Goal: Task Accomplishment & Management: Manage account settings

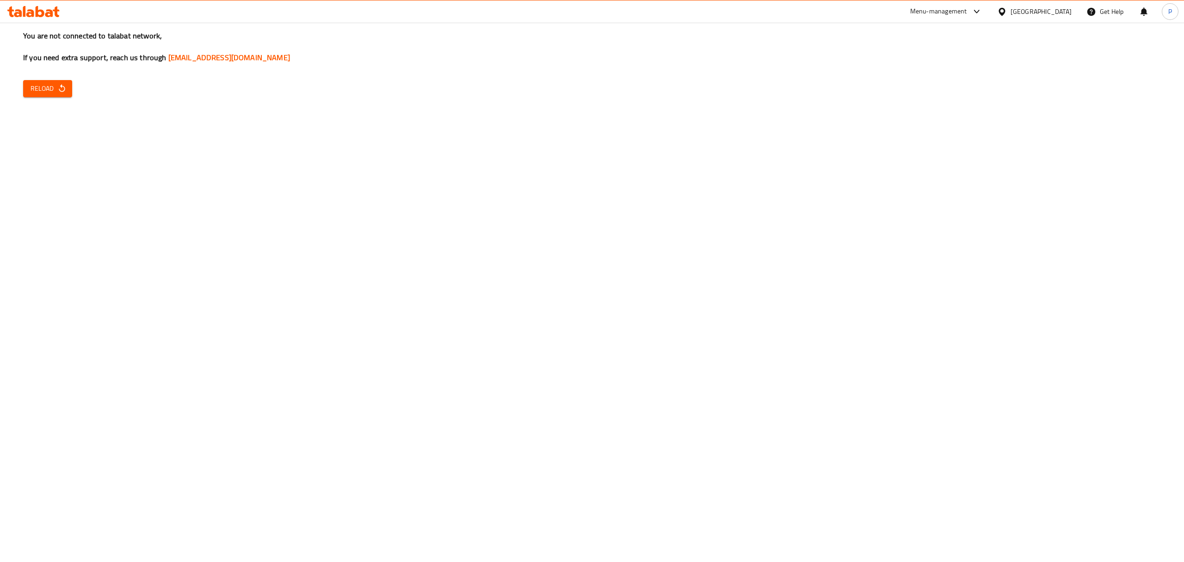
click at [56, 102] on div "You are not connected to talabat network, If you need extra support, reach us t…" at bounding box center [592, 281] width 1184 height 562
click at [58, 91] on icon "button" at bounding box center [61, 88] width 9 height 9
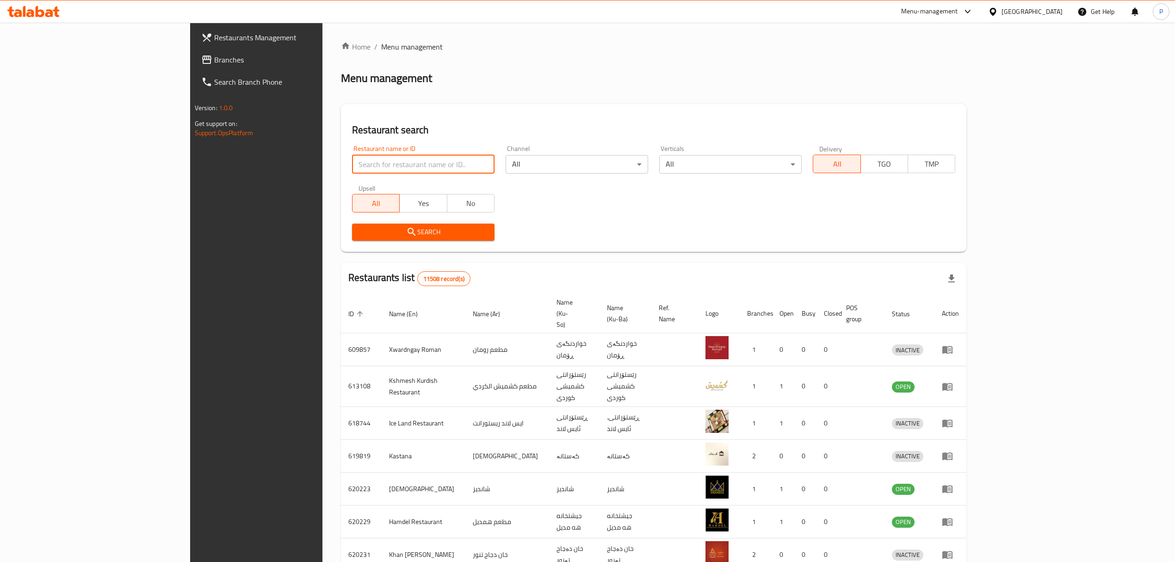
click at [352, 169] on input "search" at bounding box center [423, 164] width 142 height 19
type input "roj pastries"
click button "Search" at bounding box center [423, 231] width 142 height 17
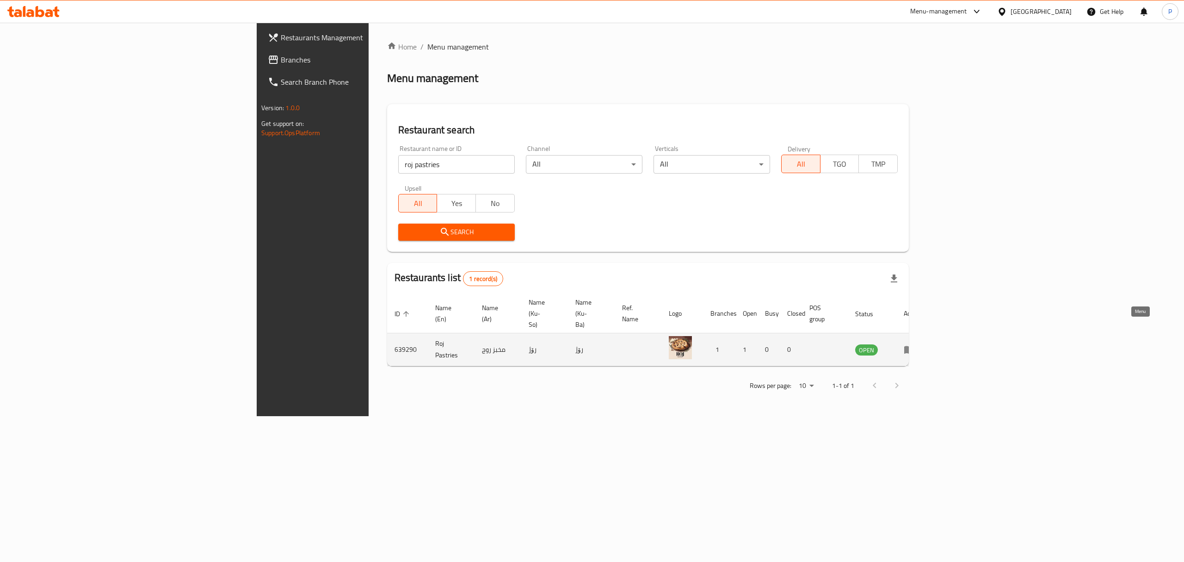
click at [915, 344] on icon "enhanced table" at bounding box center [909, 349] width 11 height 11
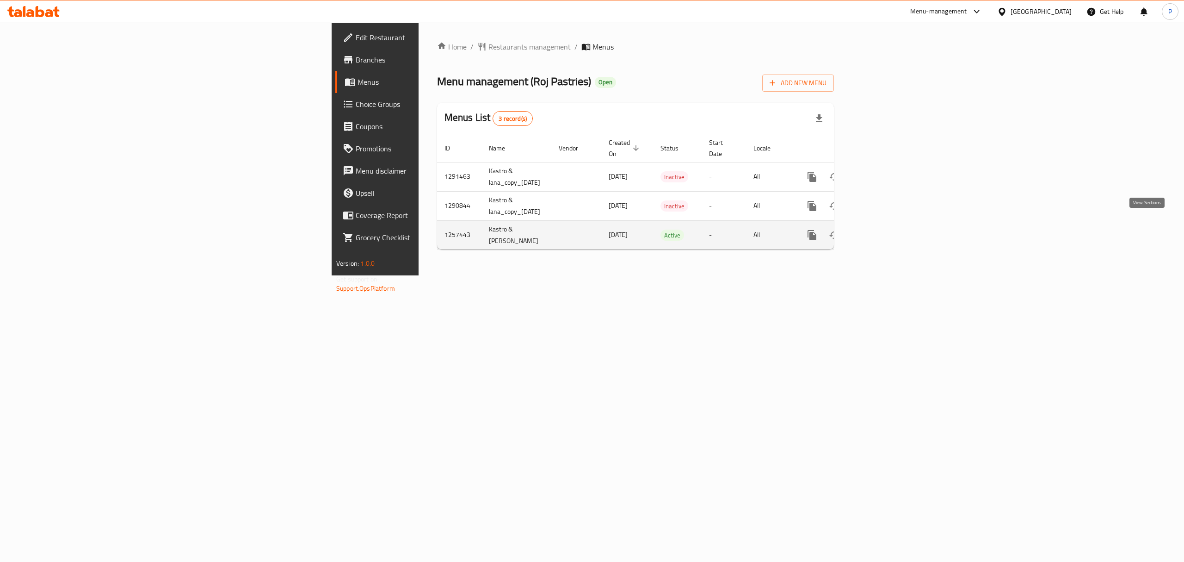
click at [885, 229] on icon "enhanced table" at bounding box center [878, 234] width 11 height 11
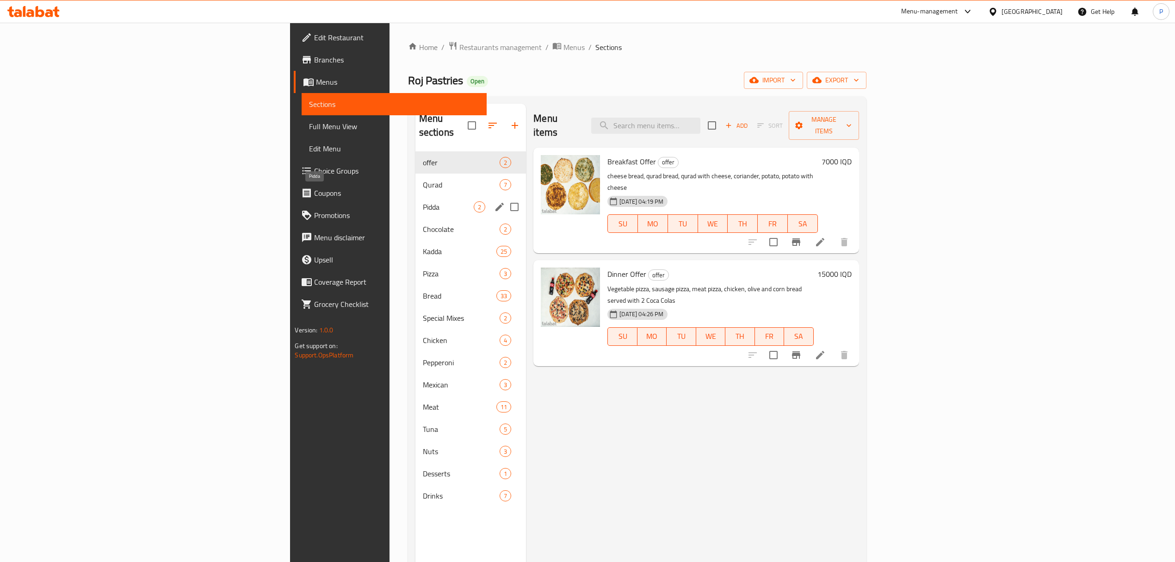
click at [423, 201] on span "Pidda" at bounding box center [448, 206] width 51 height 11
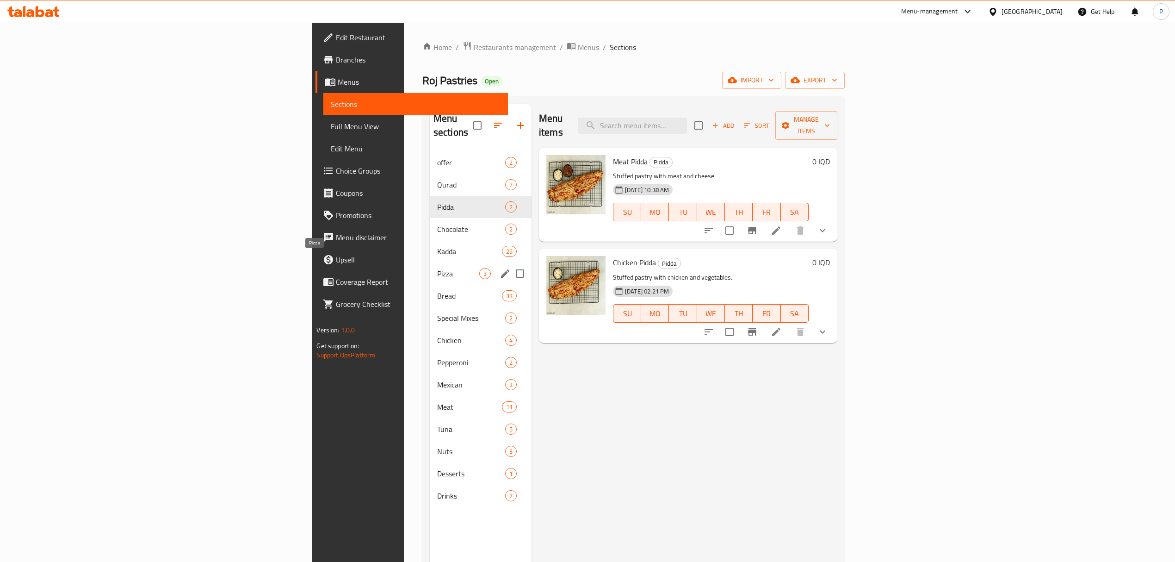
click at [437, 268] on span "Pizza" at bounding box center [458, 273] width 42 height 11
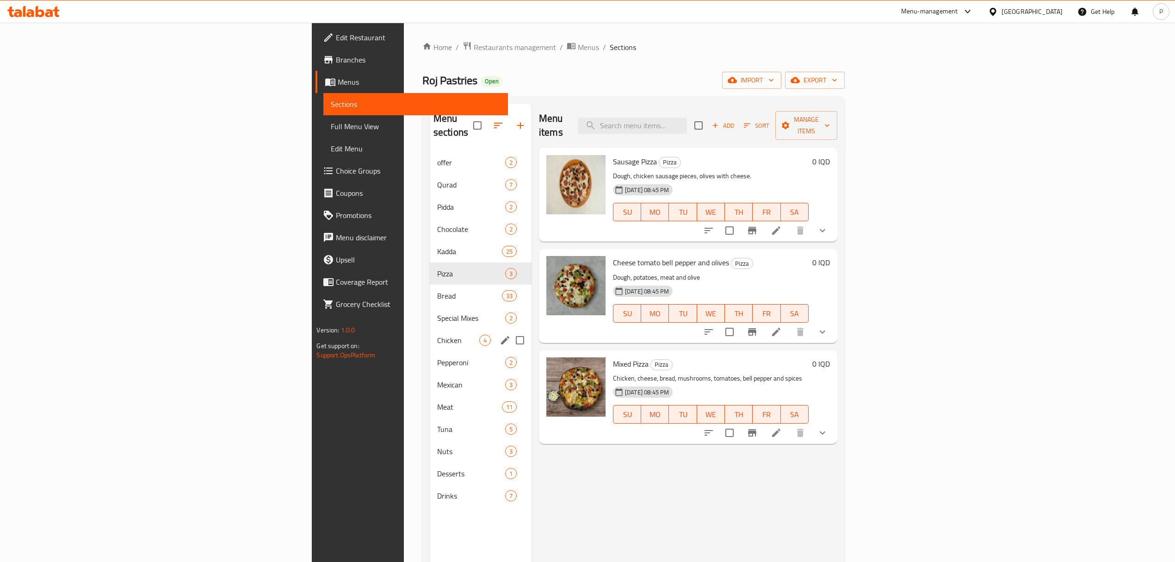
click at [437, 357] on span "Pepperoni" at bounding box center [471, 362] width 68 height 11
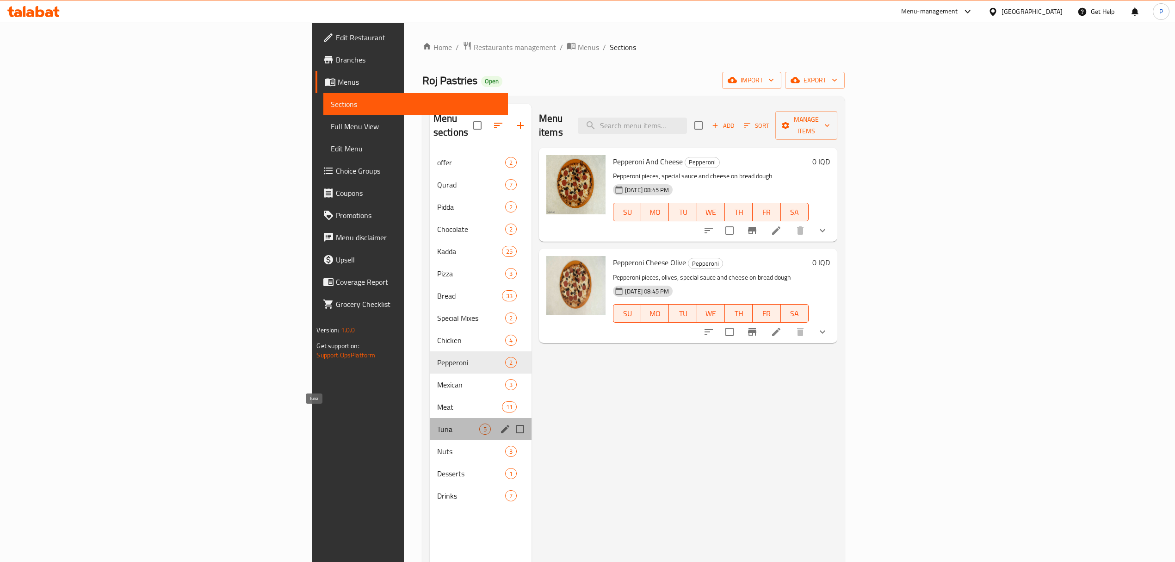
click at [437, 423] on span "Tuna" at bounding box center [458, 428] width 42 height 11
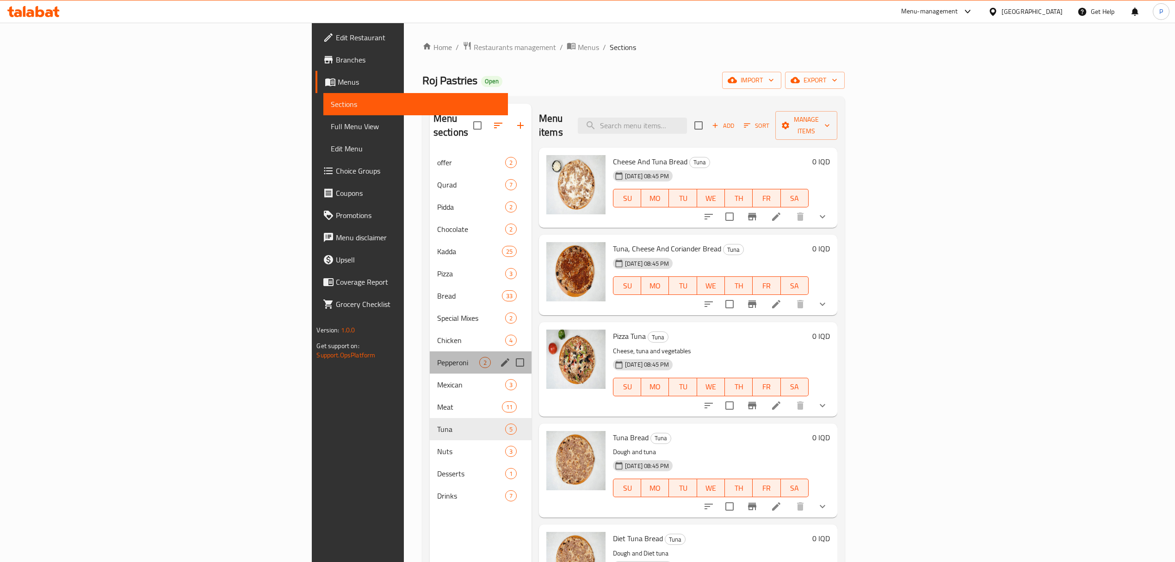
click at [430, 359] on div "Pepperoni 2" at bounding box center [481, 362] width 102 height 22
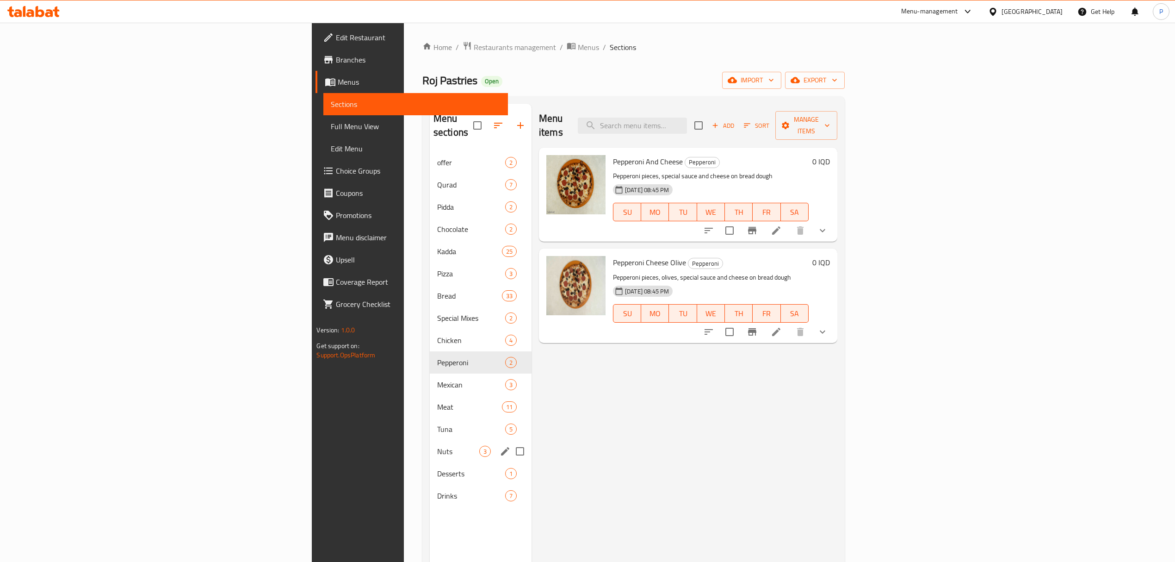
scroll to position [123, 0]
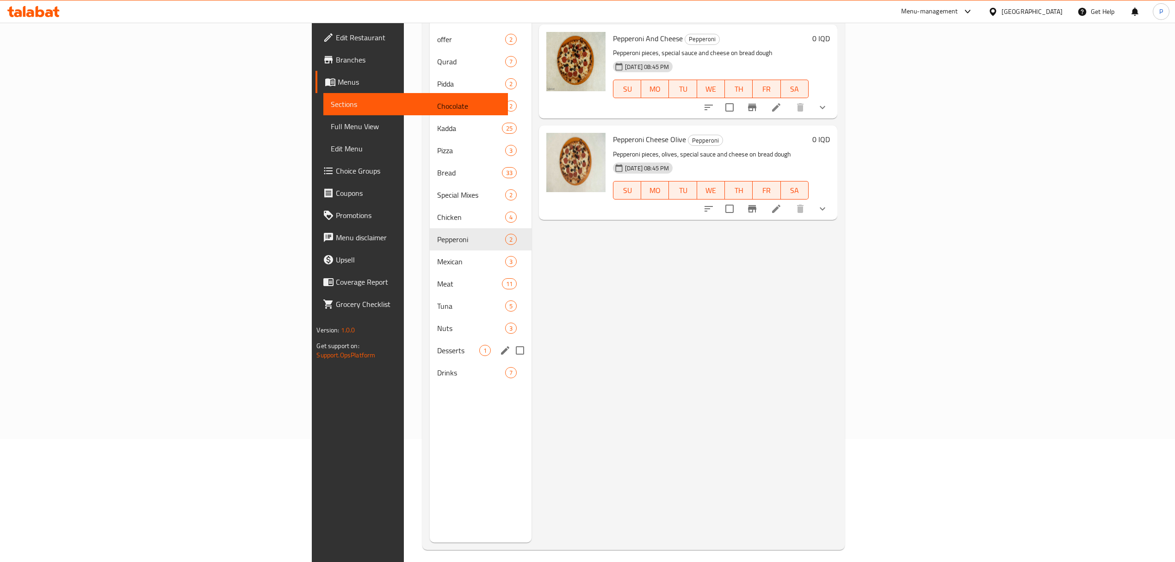
click at [430, 345] on div "Desserts 1" at bounding box center [481, 350] width 102 height 22
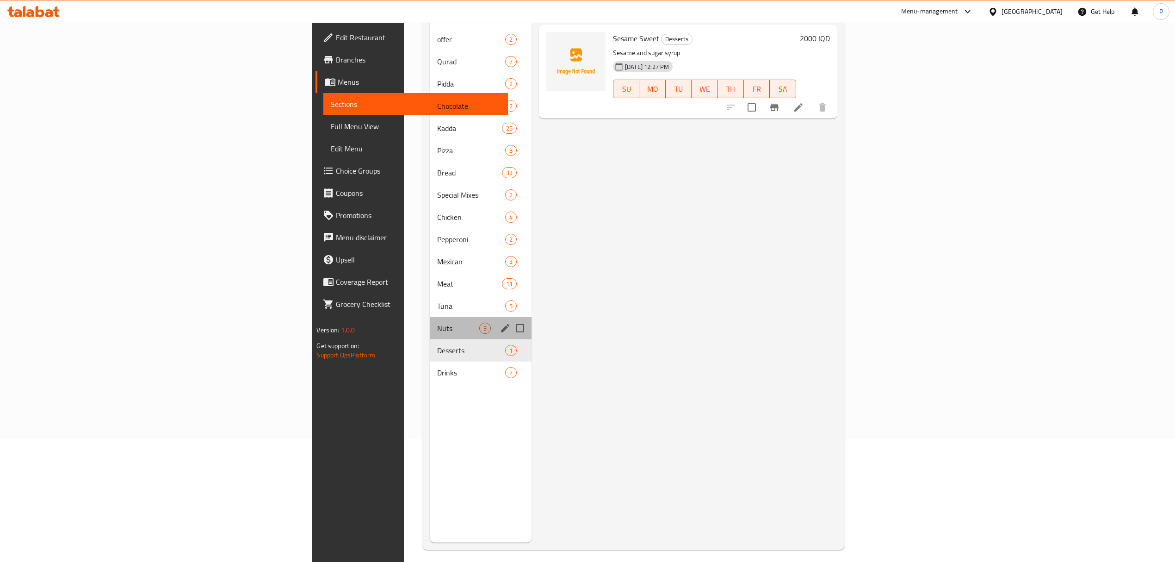
click at [430, 317] on div "Nuts 3" at bounding box center [481, 328] width 102 height 22
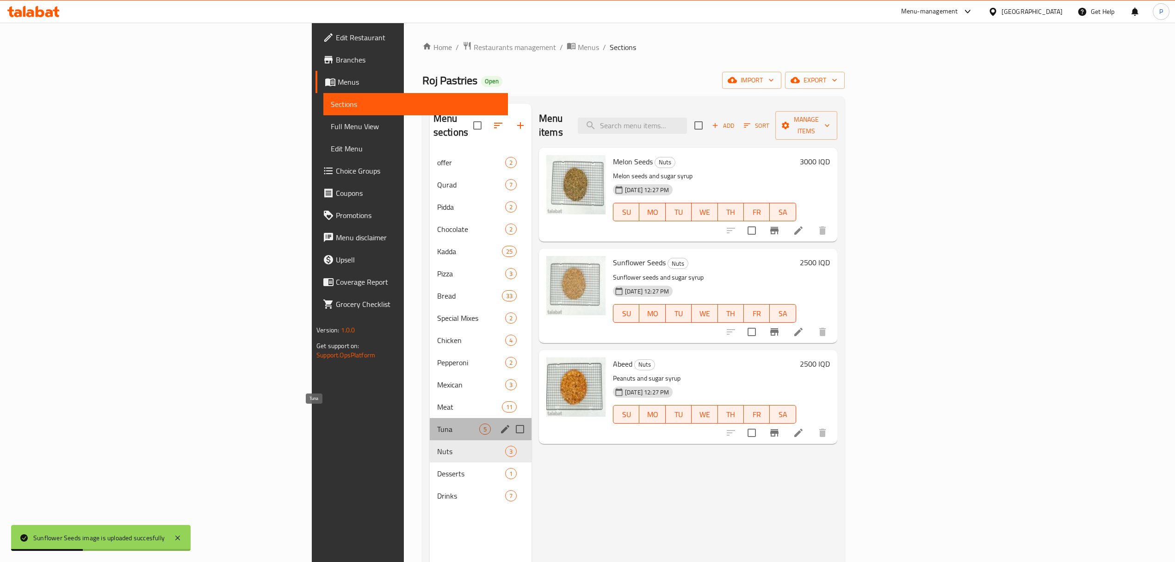
click at [437, 423] on span "Tuna" at bounding box center [458, 428] width 42 height 11
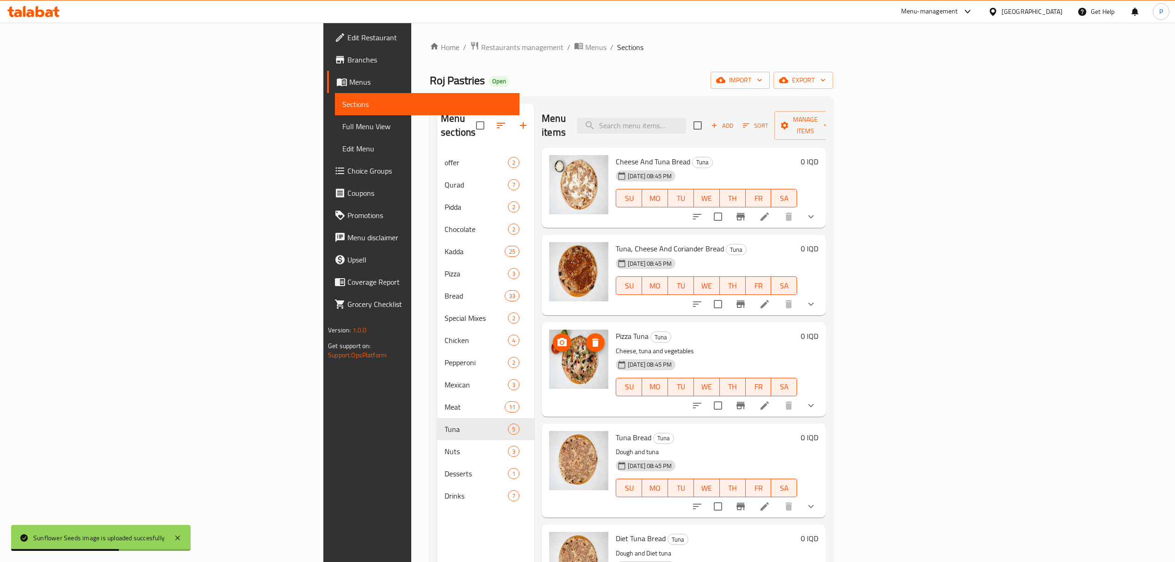
scroll to position [130, 0]
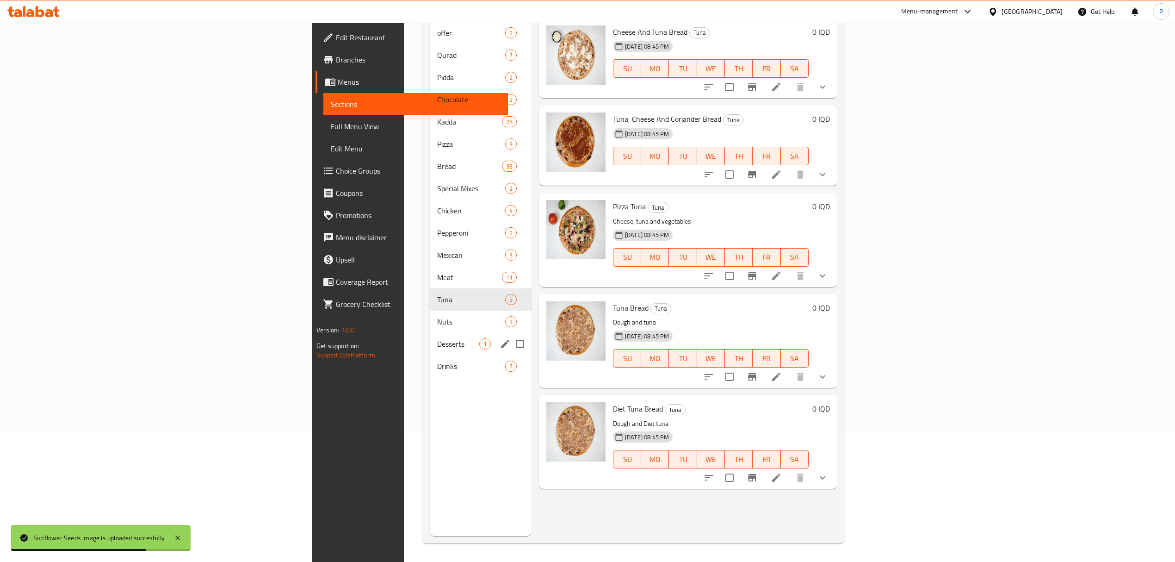
click at [437, 316] on span "Nuts" at bounding box center [471, 321] width 68 height 11
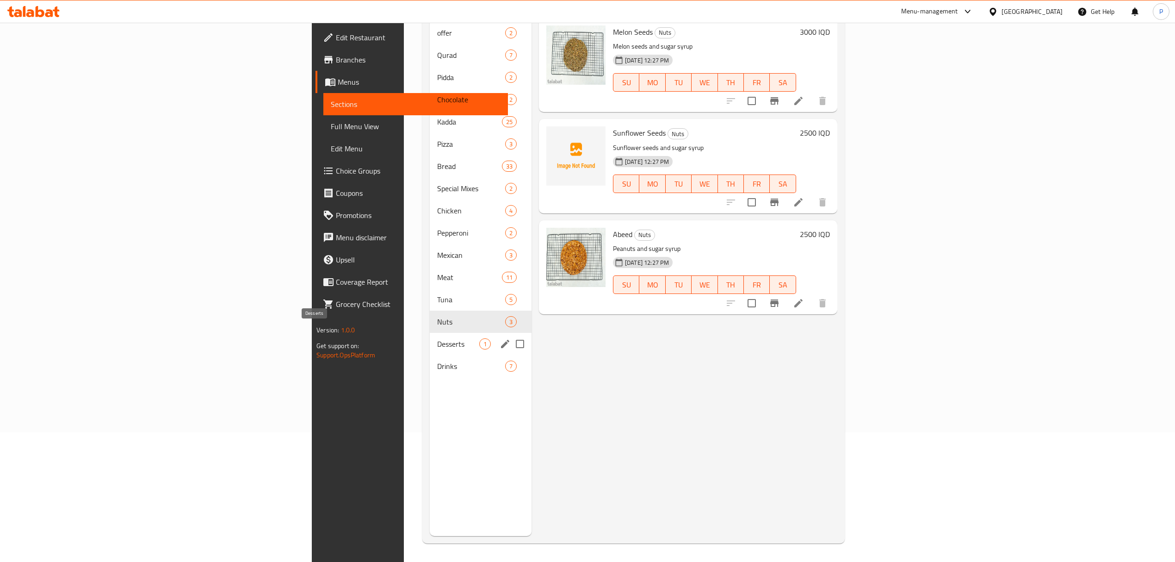
click at [437, 338] on span "Desserts" at bounding box center [458, 343] width 42 height 11
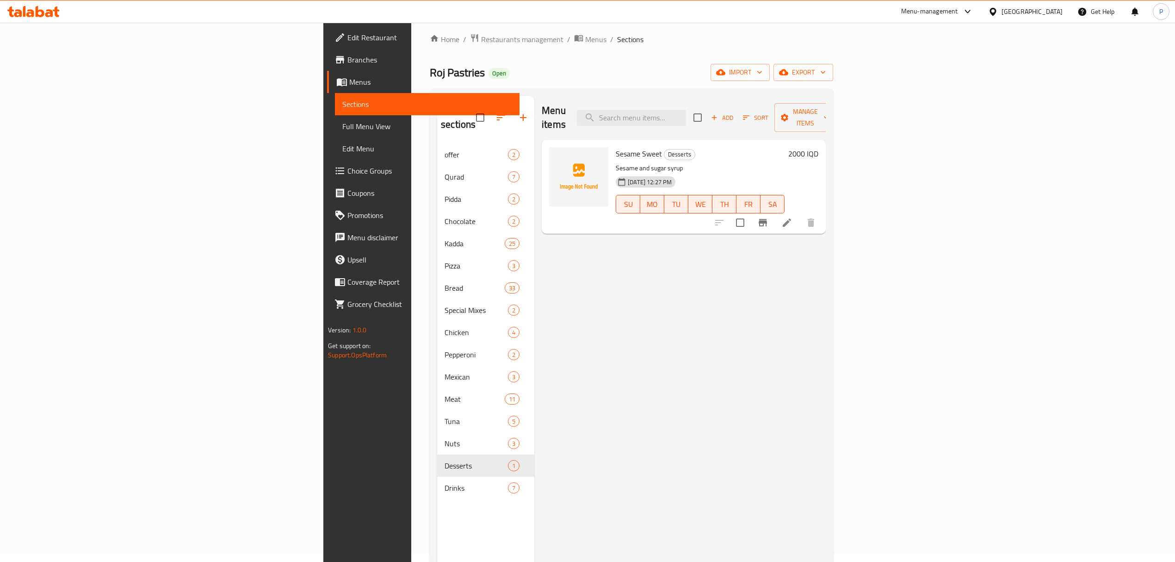
scroll to position [6, 0]
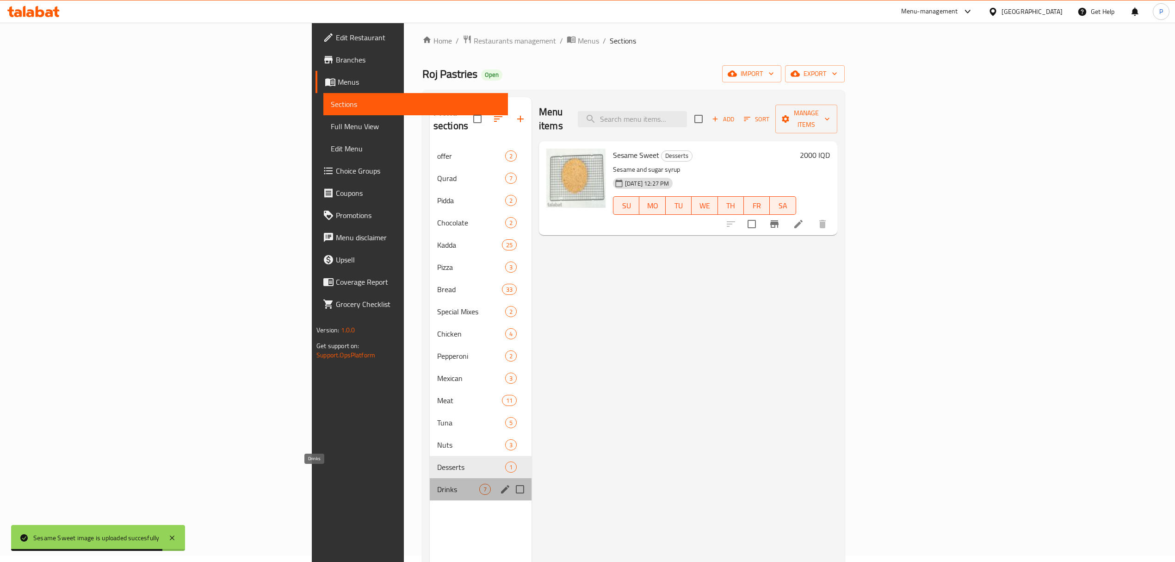
click at [437, 483] on span "Drinks" at bounding box center [458, 488] width 42 height 11
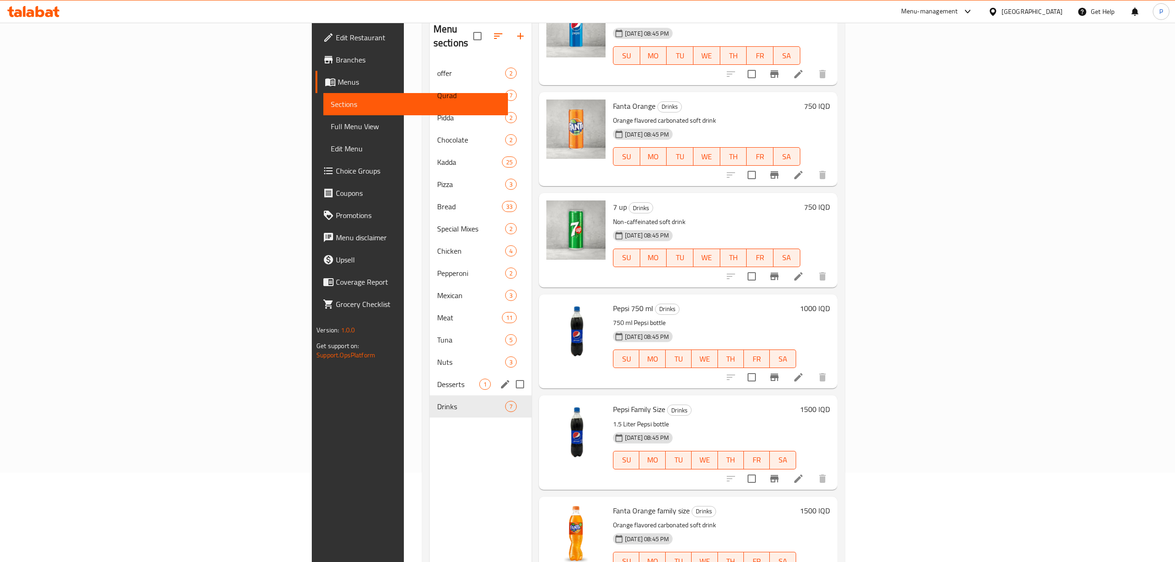
scroll to position [68, 0]
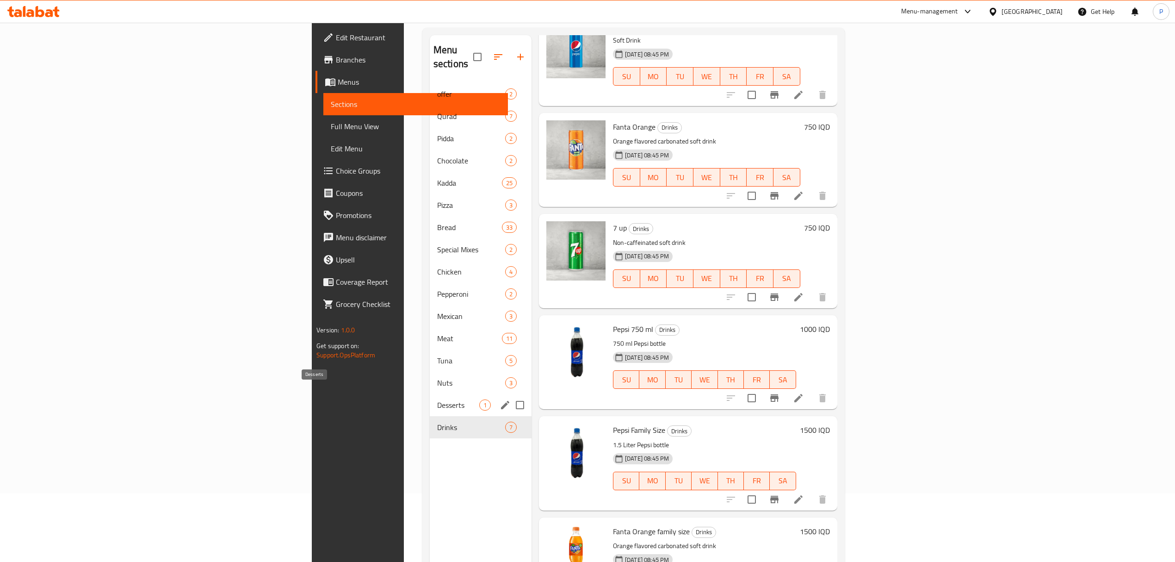
click at [437, 399] on span "Desserts" at bounding box center [458, 404] width 42 height 11
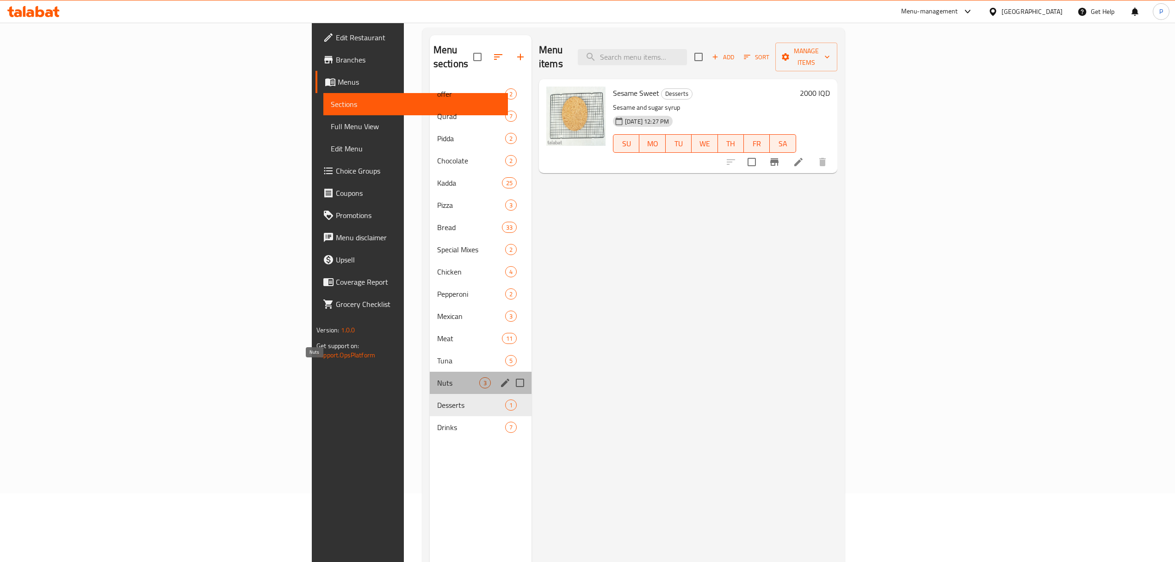
click at [437, 377] on span "Nuts" at bounding box center [458, 382] width 42 height 11
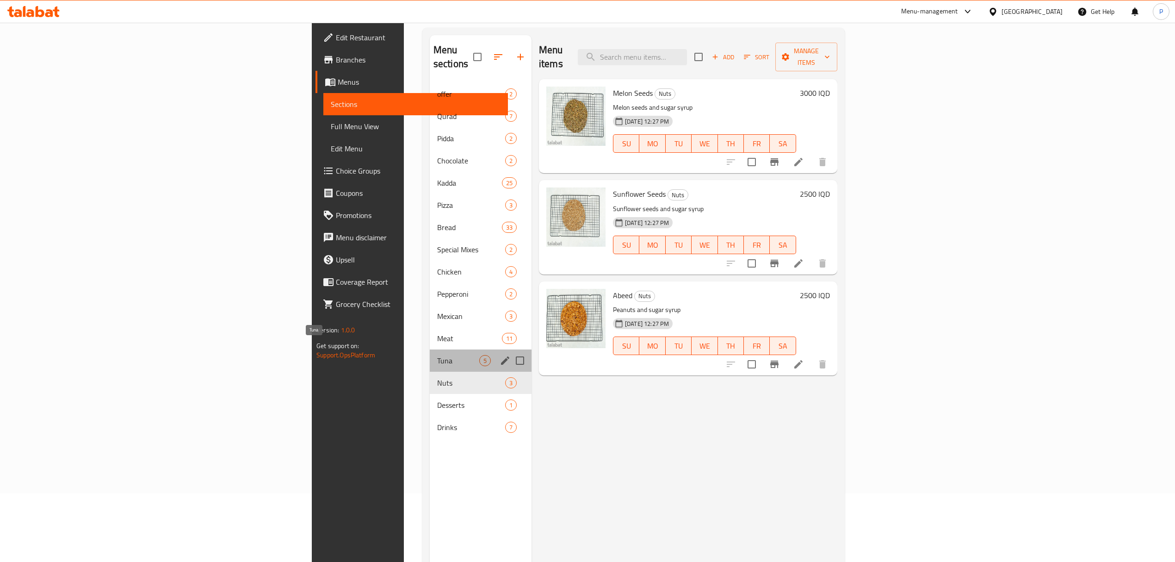
click at [437, 355] on span "Tuna" at bounding box center [458, 360] width 42 height 11
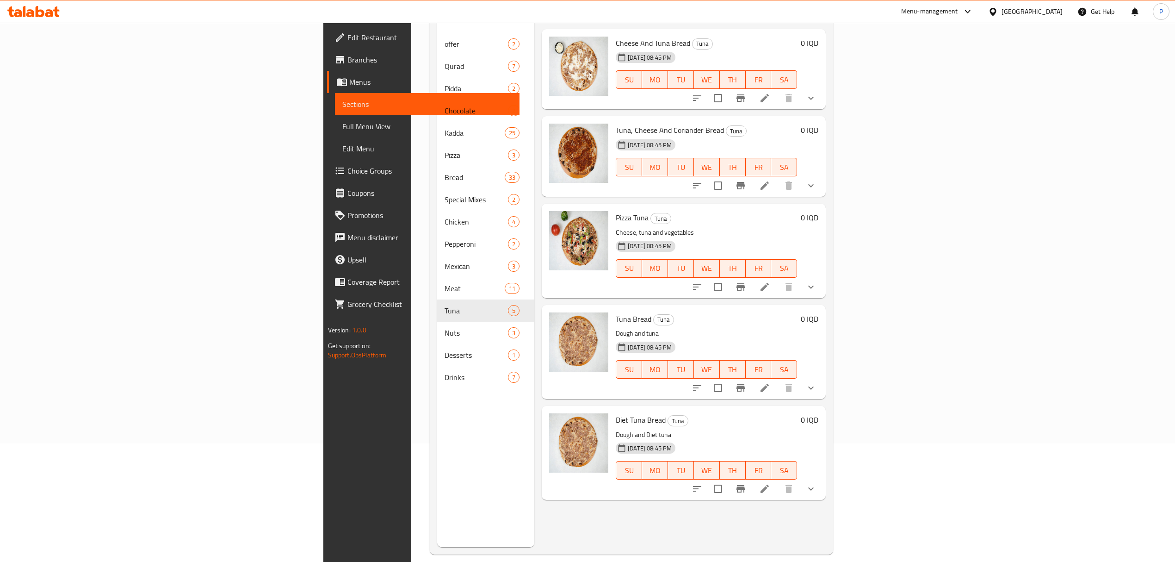
scroll to position [123, 0]
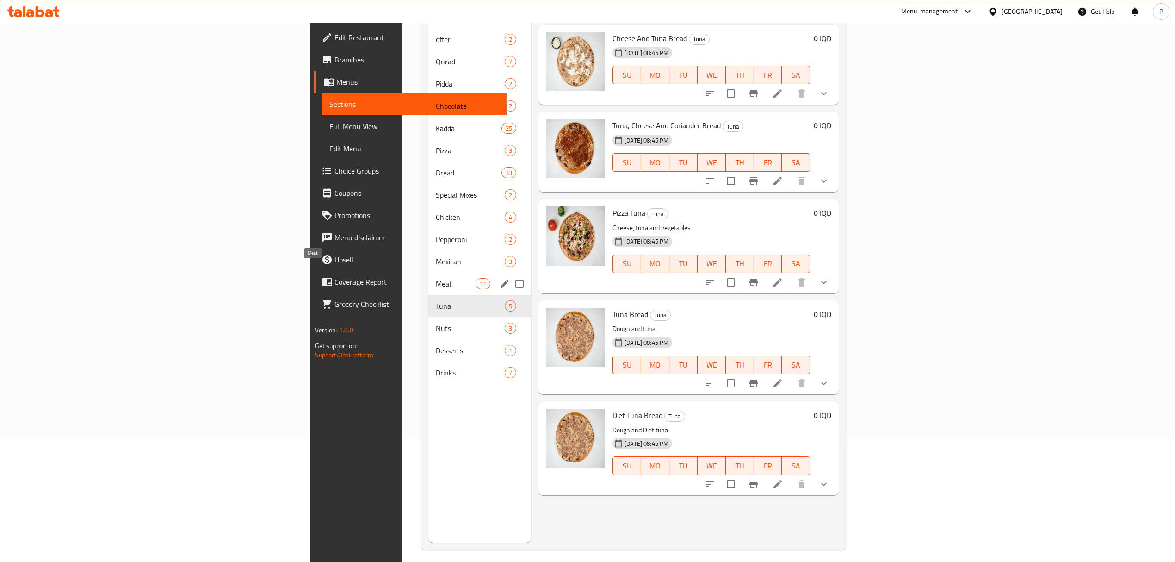
click at [436, 278] on span "Meat" at bounding box center [455, 283] width 39 height 11
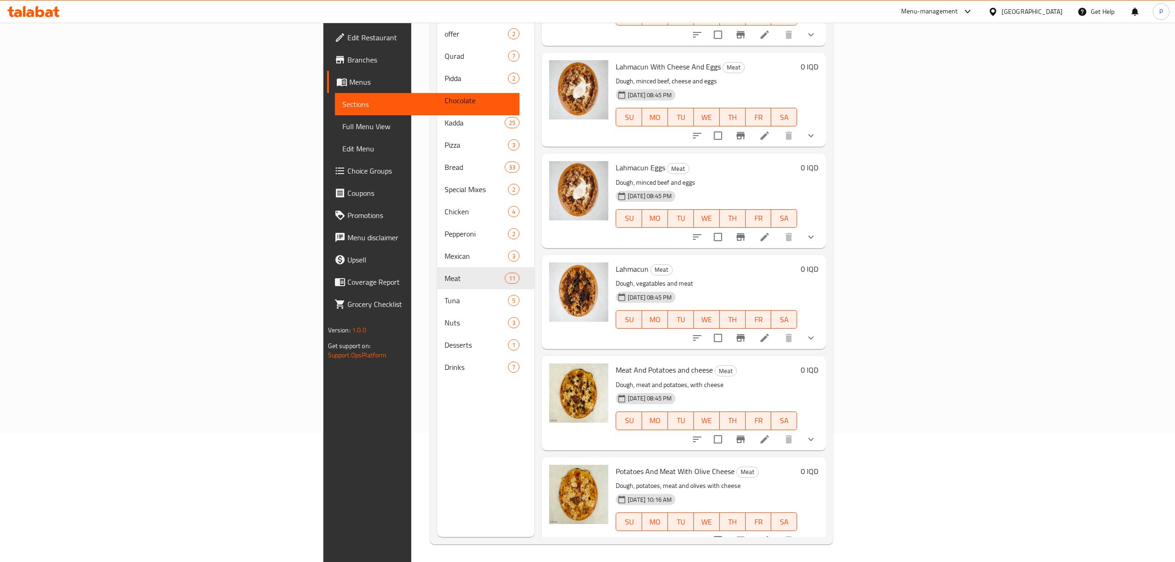
scroll to position [130, 0]
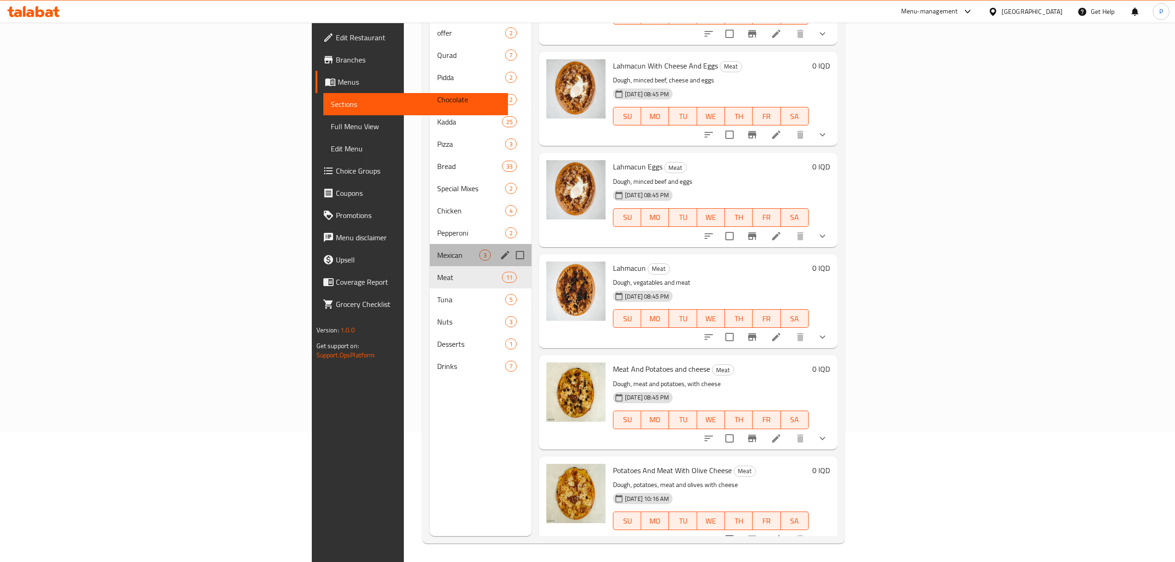
click at [430, 250] on div "Mexican 3" at bounding box center [481, 255] width 102 height 22
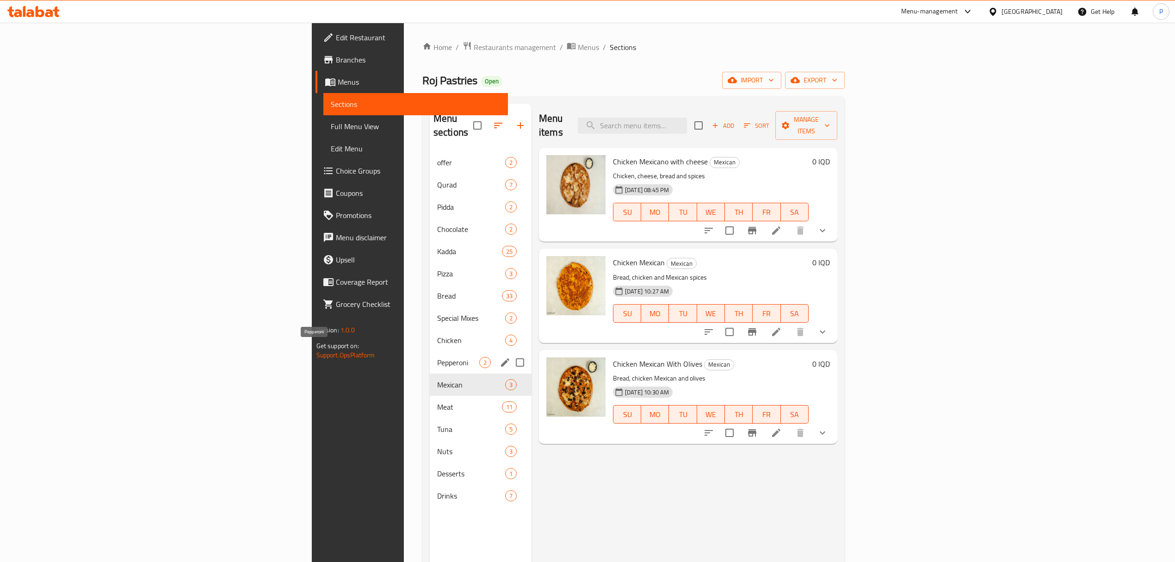
click at [430, 356] on div "Pepperoni 2" at bounding box center [481, 362] width 102 height 22
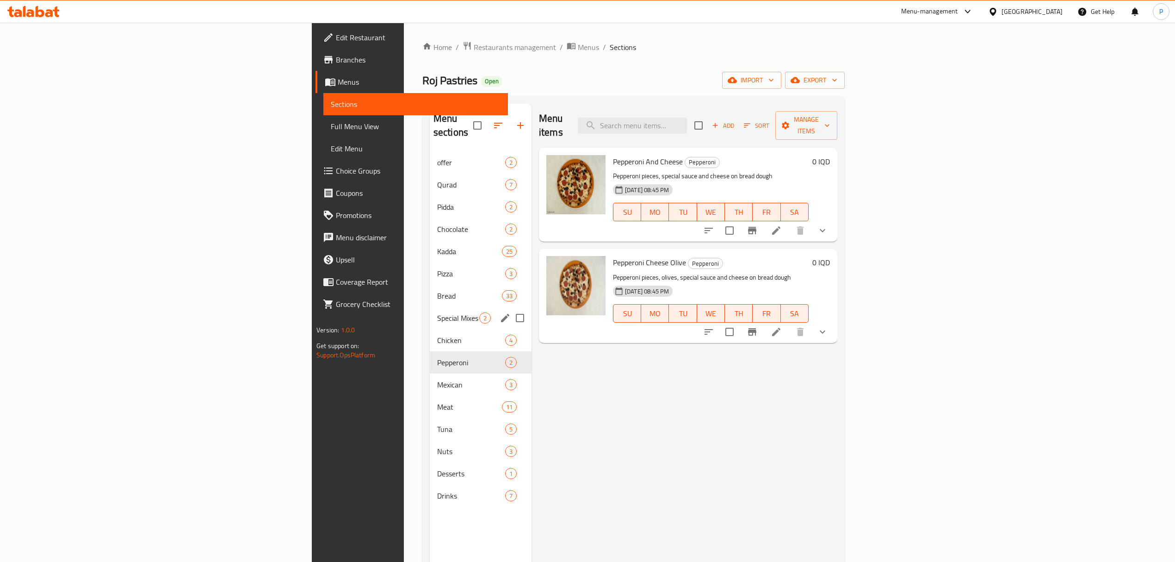
click at [430, 329] on div "Chicken 4" at bounding box center [481, 340] width 102 height 22
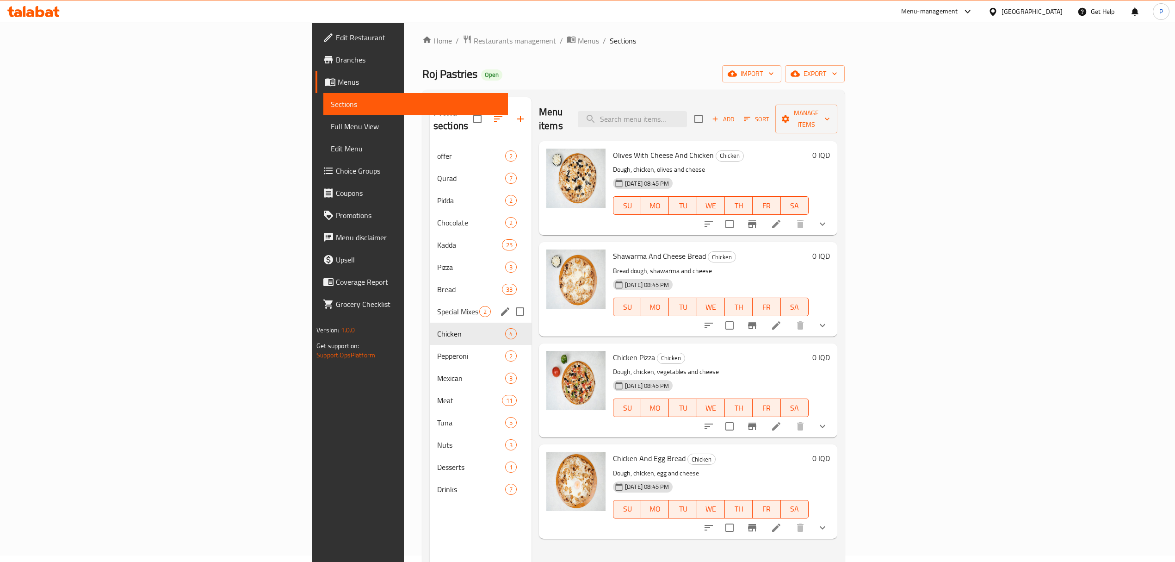
click at [437, 306] on span "Special Mixes" at bounding box center [458, 311] width 42 height 11
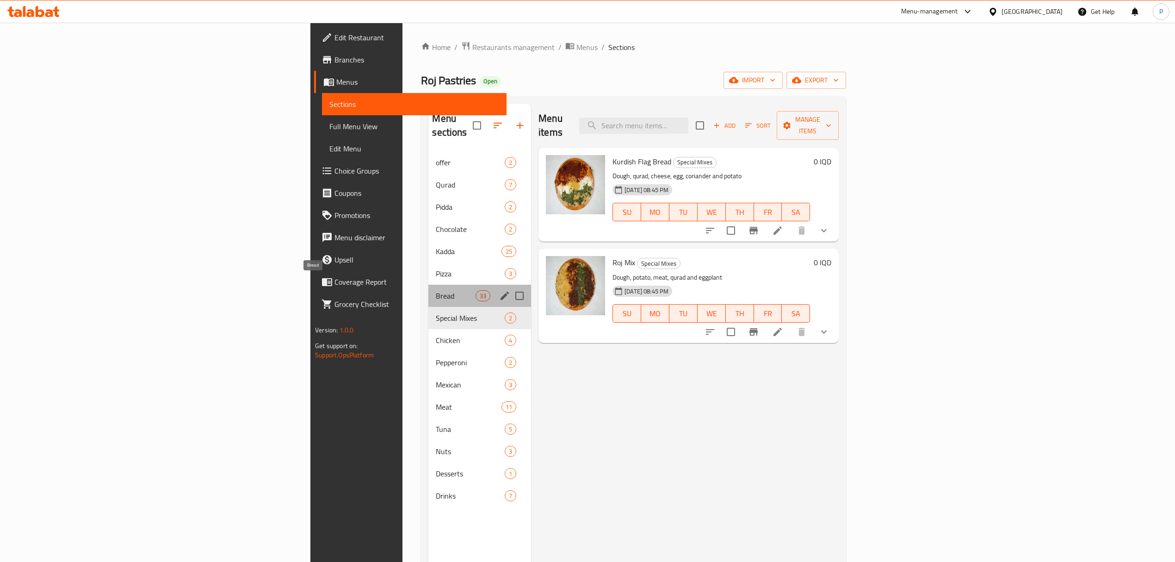
click at [436, 290] on span "Bread" at bounding box center [455, 295] width 39 height 11
